Goal: Task Accomplishment & Management: Complete application form

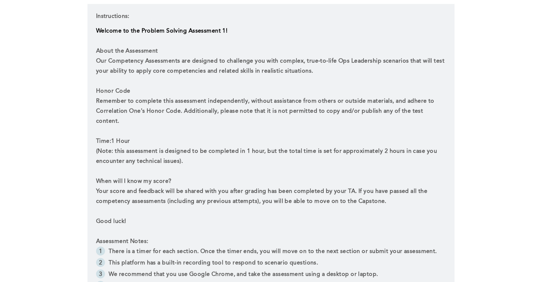
scroll to position [238, 0]
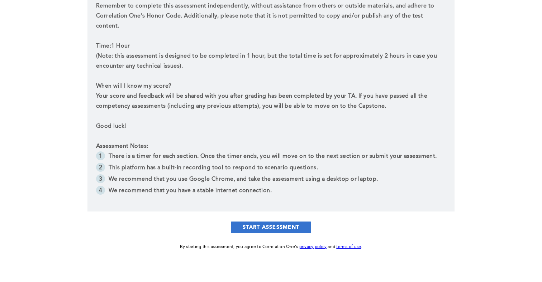
click at [265, 222] on button "START ASSESSMENT" at bounding box center [271, 227] width 80 height 11
click at [253, 222] on button "START ASSESSMENT" at bounding box center [271, 227] width 80 height 11
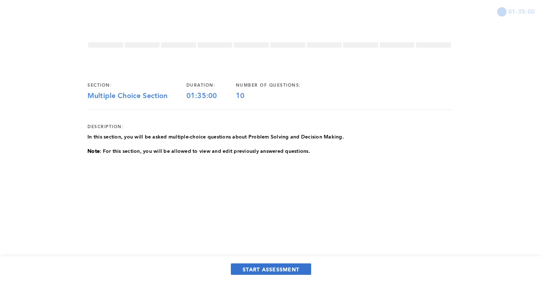
click at [238, 269] on button "START ASSESSMENT" at bounding box center [271, 269] width 80 height 11
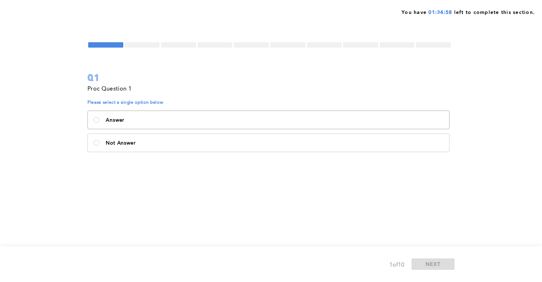
click at [240, 117] on label "Answer" at bounding box center [268, 120] width 361 height 18
click at [99, 117] on input "Answer" at bounding box center [97, 120] width 6 height 6
radio input "true"
click at [428, 259] on button "NEXT" at bounding box center [432, 264] width 43 height 11
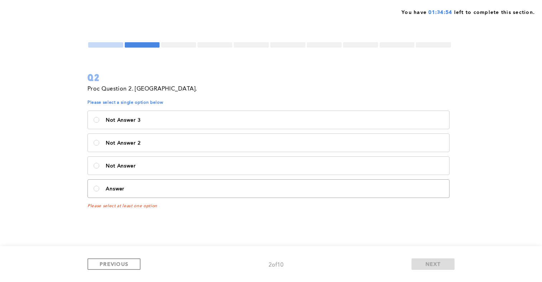
click at [325, 188] on p "Answer" at bounding box center [274, 189] width 337 height 6
click at [99, 188] on input "Answer" at bounding box center [97, 189] width 6 height 6
radio input "true"
click at [425, 262] on button "NEXT" at bounding box center [432, 264] width 43 height 11
click at [277, 145] on p "Yes (Answer)" at bounding box center [274, 143] width 337 height 6
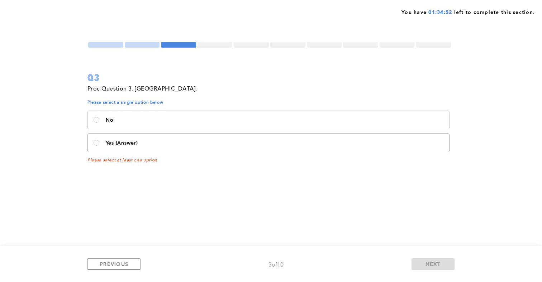
click at [99, 145] on \(Answer\)\<\/p\> "Yes (Answer)" at bounding box center [97, 143] width 6 height 6
radio \(Answer\)\<\/p\> "true"
click at [426, 261] on span "NEXT" at bounding box center [432, 264] width 15 height 7
click at [316, 126] on label "Not me" at bounding box center [268, 120] width 361 height 18
click at [99, 123] on me\<\/p\> "Not me" at bounding box center [97, 120] width 6 height 6
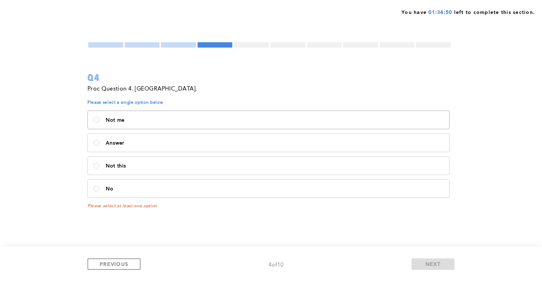
radio me\<\/p\> "true"
click at [438, 264] on span "NEXT" at bounding box center [432, 264] width 15 height 7
click at [225, 137] on label "Not Correct" at bounding box center [268, 143] width 361 height 18
click at [99, 140] on Correct\<\/p\> "Not Correct" at bounding box center [97, 143] width 6 height 6
radio Correct\<\/p\> "true"
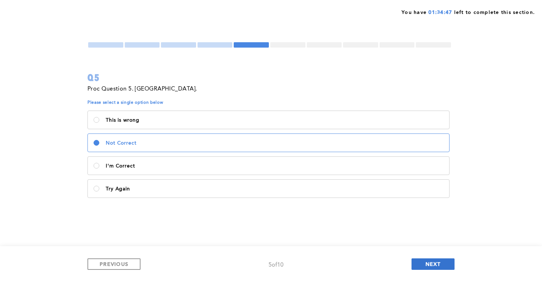
click at [428, 264] on span "NEXT" at bounding box center [432, 264] width 15 height 7
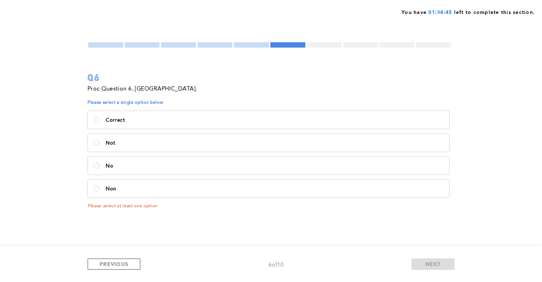
click at [240, 154] on div "Correct Not No Non" at bounding box center [269, 155] width 364 height 92
click at [244, 145] on p "Not" at bounding box center [274, 143] width 337 height 6
click at [99, 145] on input "Not" at bounding box center [97, 143] width 6 height 6
radio input "true"
click at [425, 265] on span "NEXT" at bounding box center [432, 264] width 15 height 7
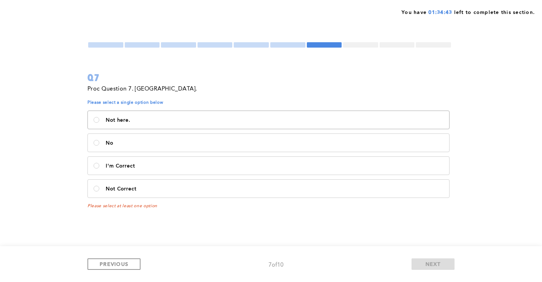
click at [228, 119] on p "Not here." at bounding box center [274, 121] width 337 height 6
click at [99, 119] on here\ "Not here." at bounding box center [97, 120] width 6 height 6
radio here\ "true"
click at [420, 259] on button "NEXT" at bounding box center [432, 264] width 43 height 11
click at [258, 135] on label "Correct" at bounding box center [268, 143] width 361 height 18
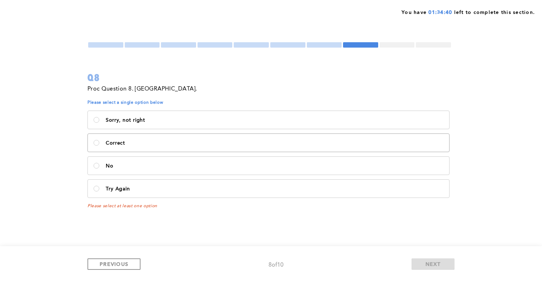
click at [99, 140] on input "Correct" at bounding box center [97, 143] width 6 height 6
radio input "true"
click at [428, 268] on button "NEXT" at bounding box center [432, 264] width 43 height 11
click at [261, 181] on label "Correct!" at bounding box center [268, 189] width 361 height 18
click at [99, 186] on input "Correct!" at bounding box center [97, 189] width 6 height 6
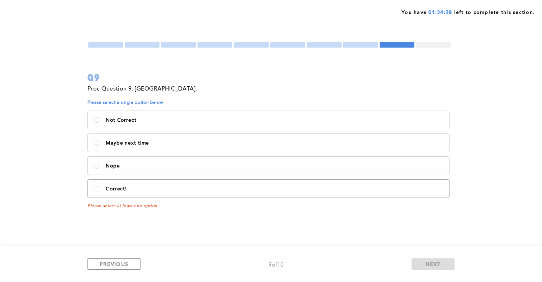
radio input "true"
click at [448, 266] on button "NEXT" at bounding box center [432, 264] width 43 height 11
click at [282, 124] on label "Yay! (correct)" at bounding box center [268, 120] width 361 height 18
click at [99, 123] on \(correct\)\<\/p\> "Yay! (correct)" at bounding box center [97, 120] width 6 height 6
radio \(correct\)\<\/p\> "true"
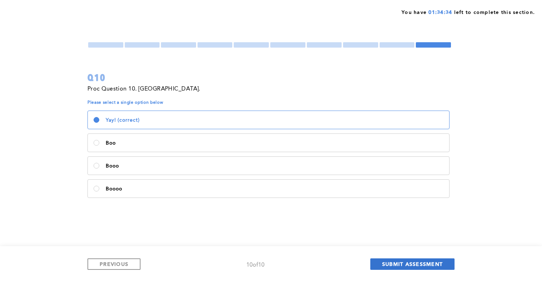
click at [403, 265] on span "SUBMIT ASSESSMENT" at bounding box center [412, 264] width 61 height 7
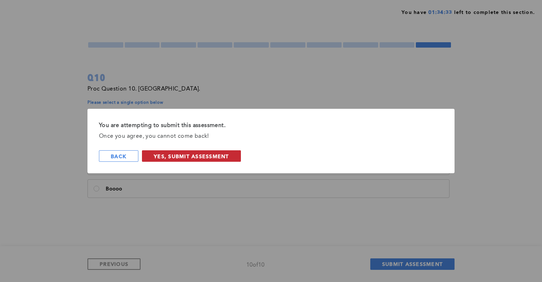
click at [178, 162] on button "Yes, Submit Assessment" at bounding box center [191, 155] width 99 height 11
